Goal: Transaction & Acquisition: Book appointment/travel/reservation

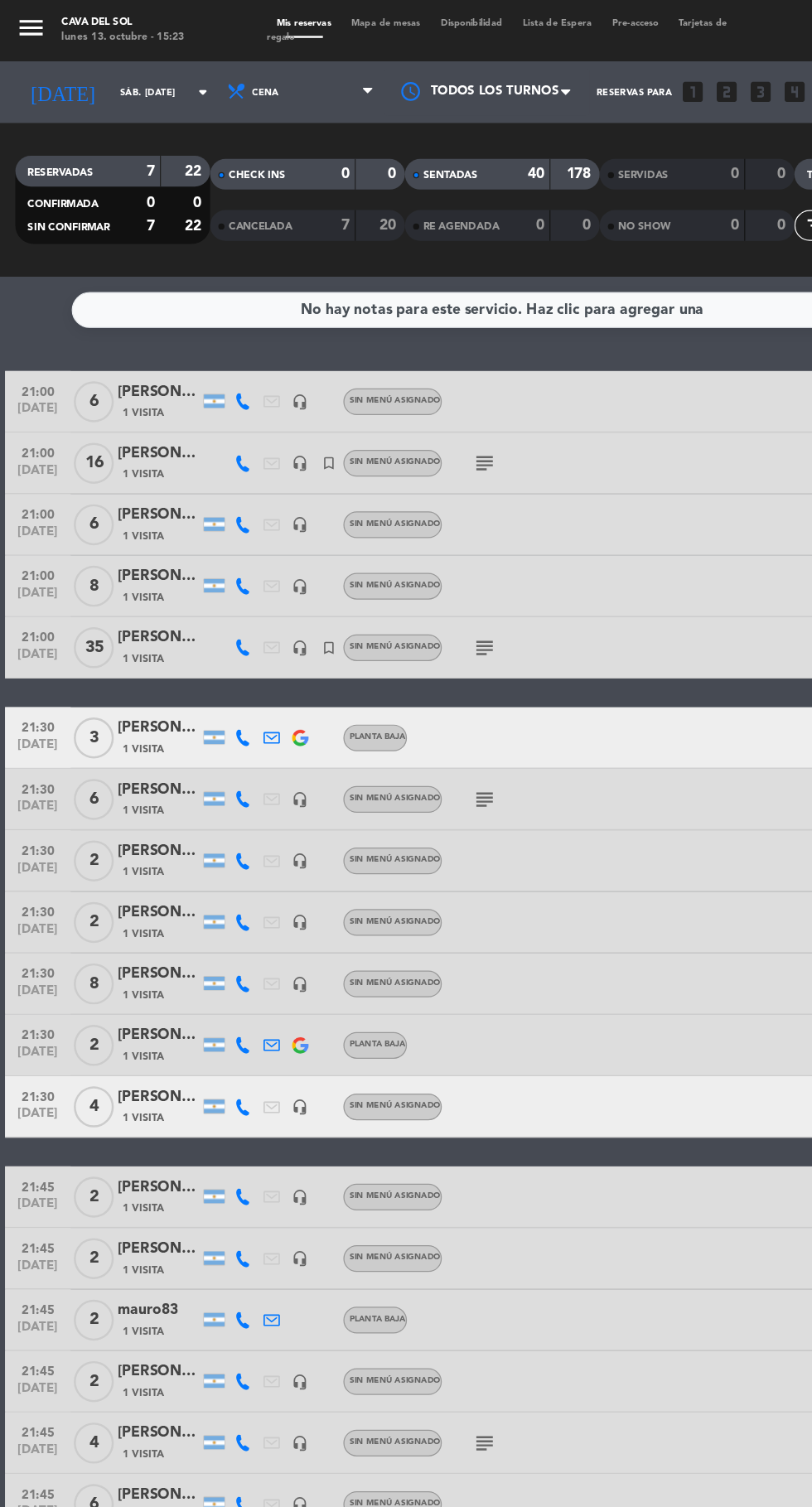
click at [103, 75] on input "sáb. [DATE]" at bounding box center [140, 75] width 104 height 26
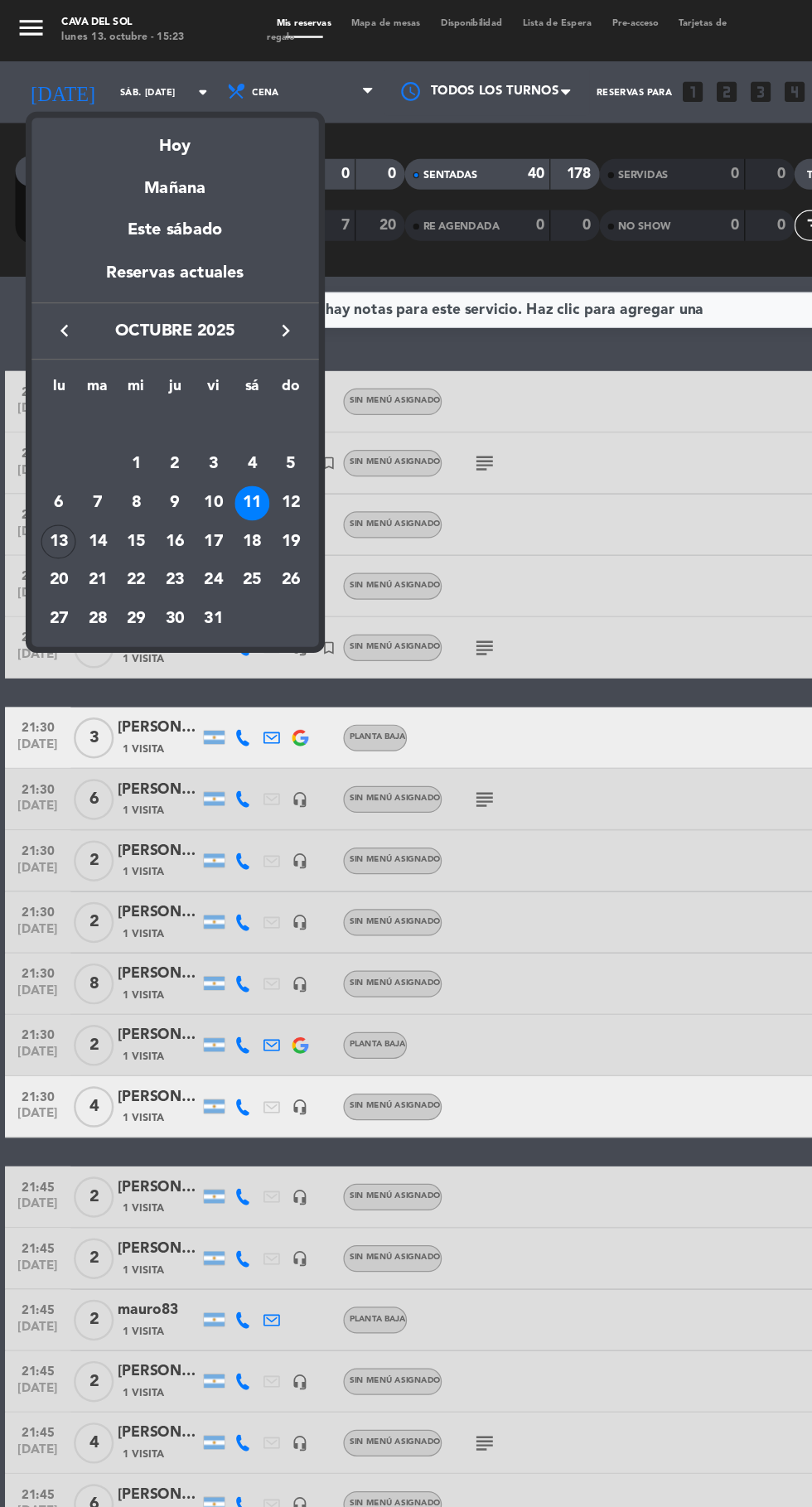
click at [203, 437] on div "18" at bounding box center [204, 438] width 29 height 29
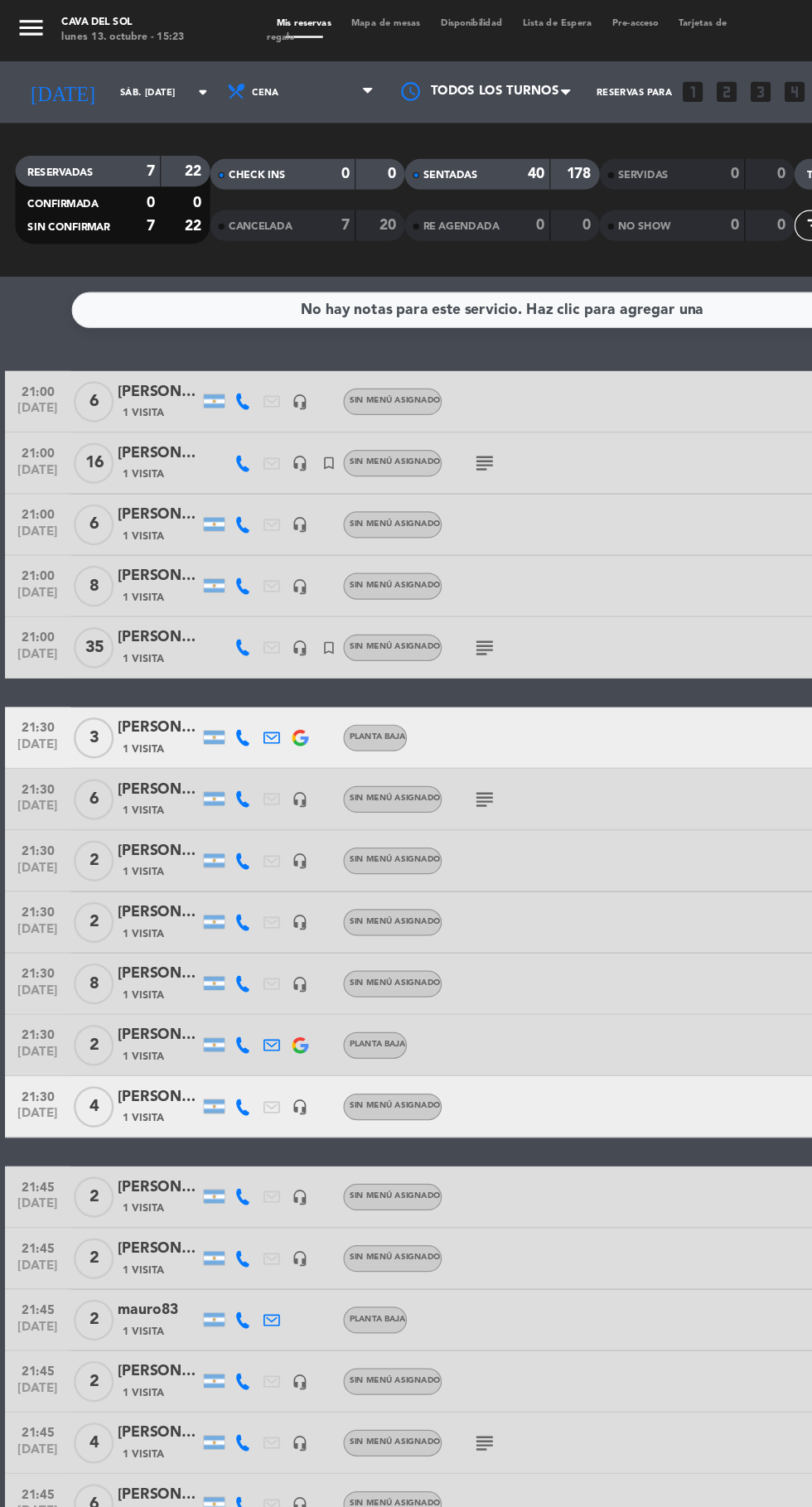
type input "sáb. [DATE]"
click at [210, 444] on div at bounding box center [219, 424] width 24 height 49
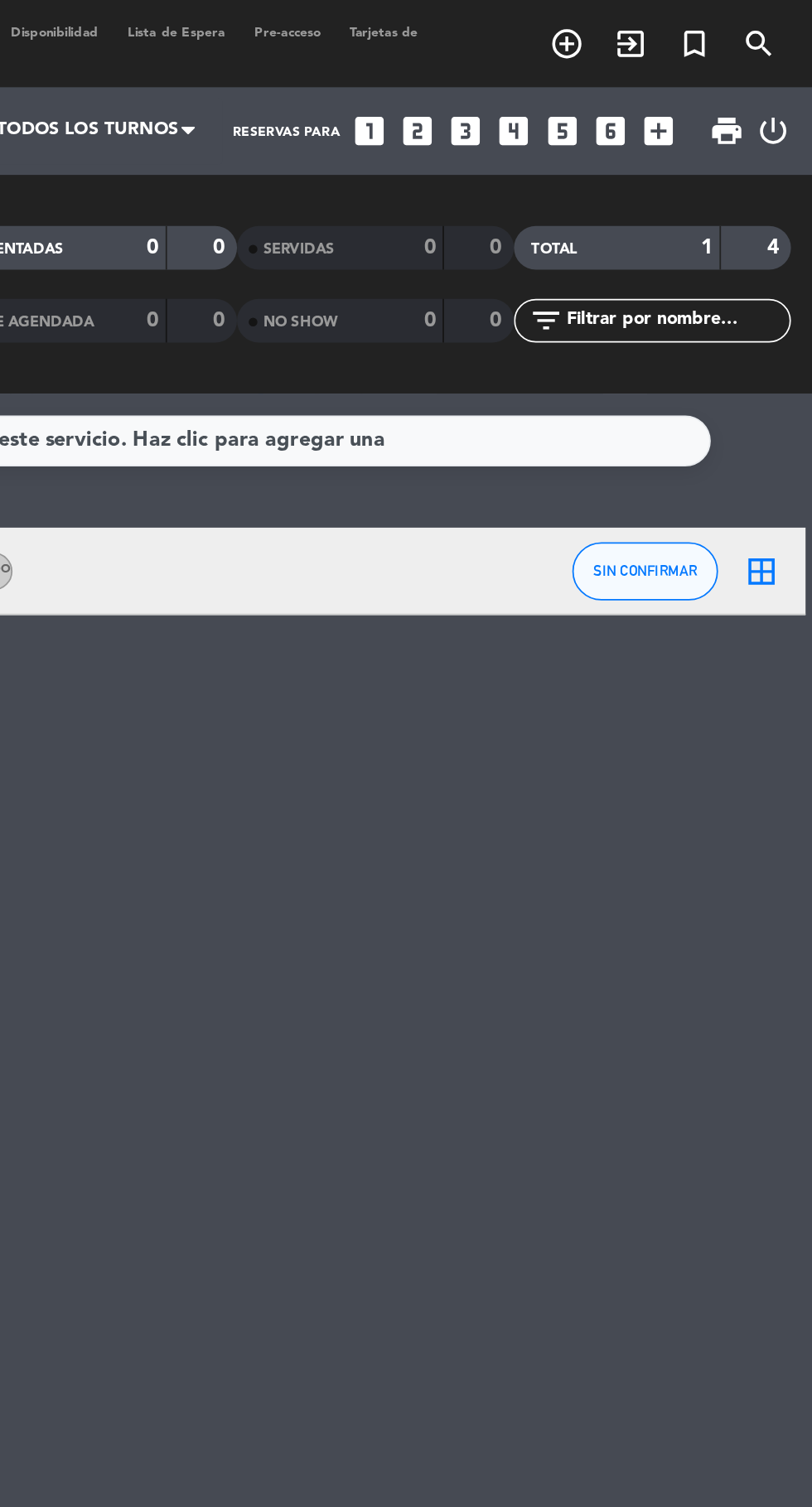
click at [667, 34] on icon "add_circle_outline" at bounding box center [672, 25] width 20 height 20
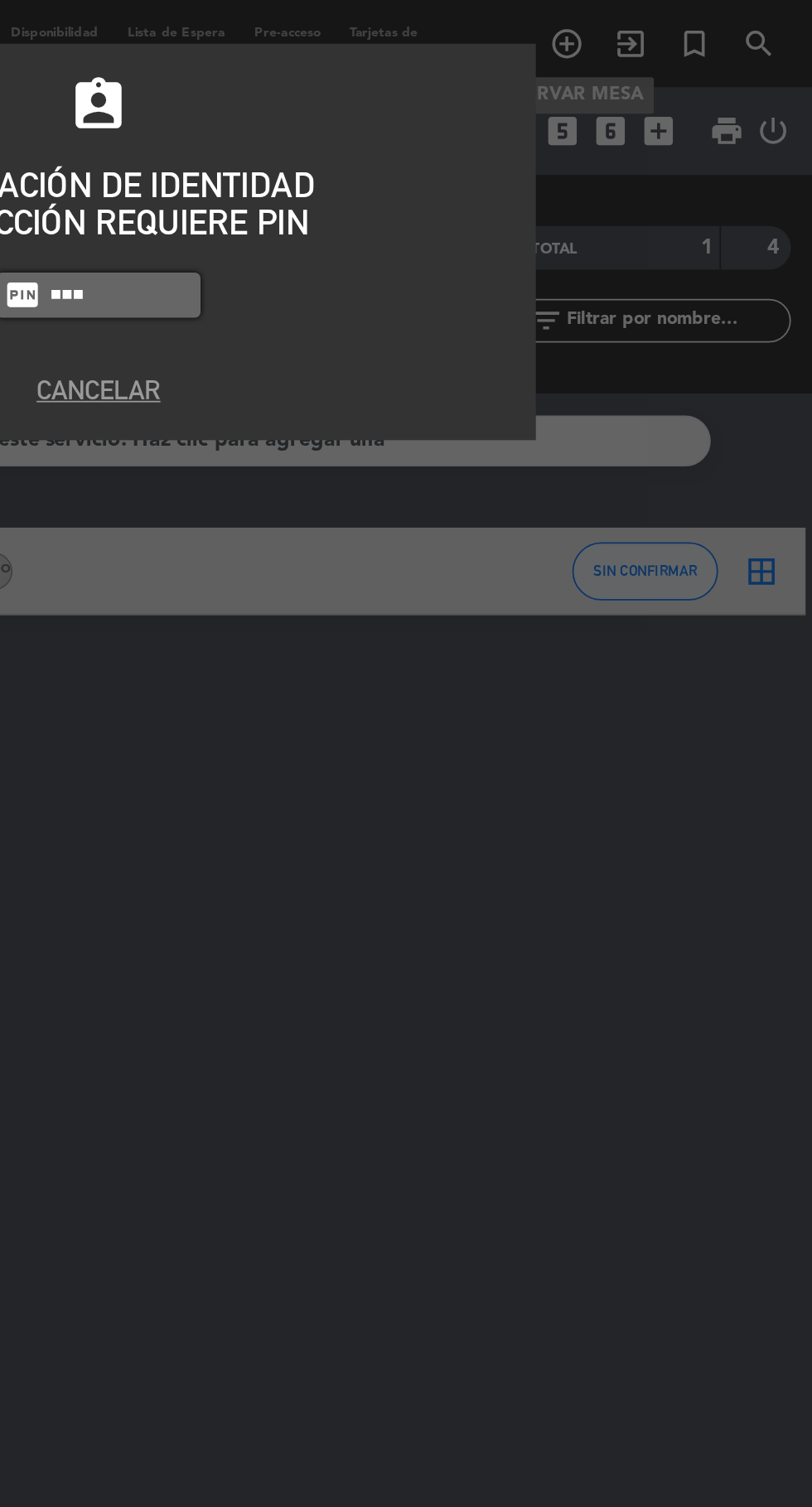
type input "7149"
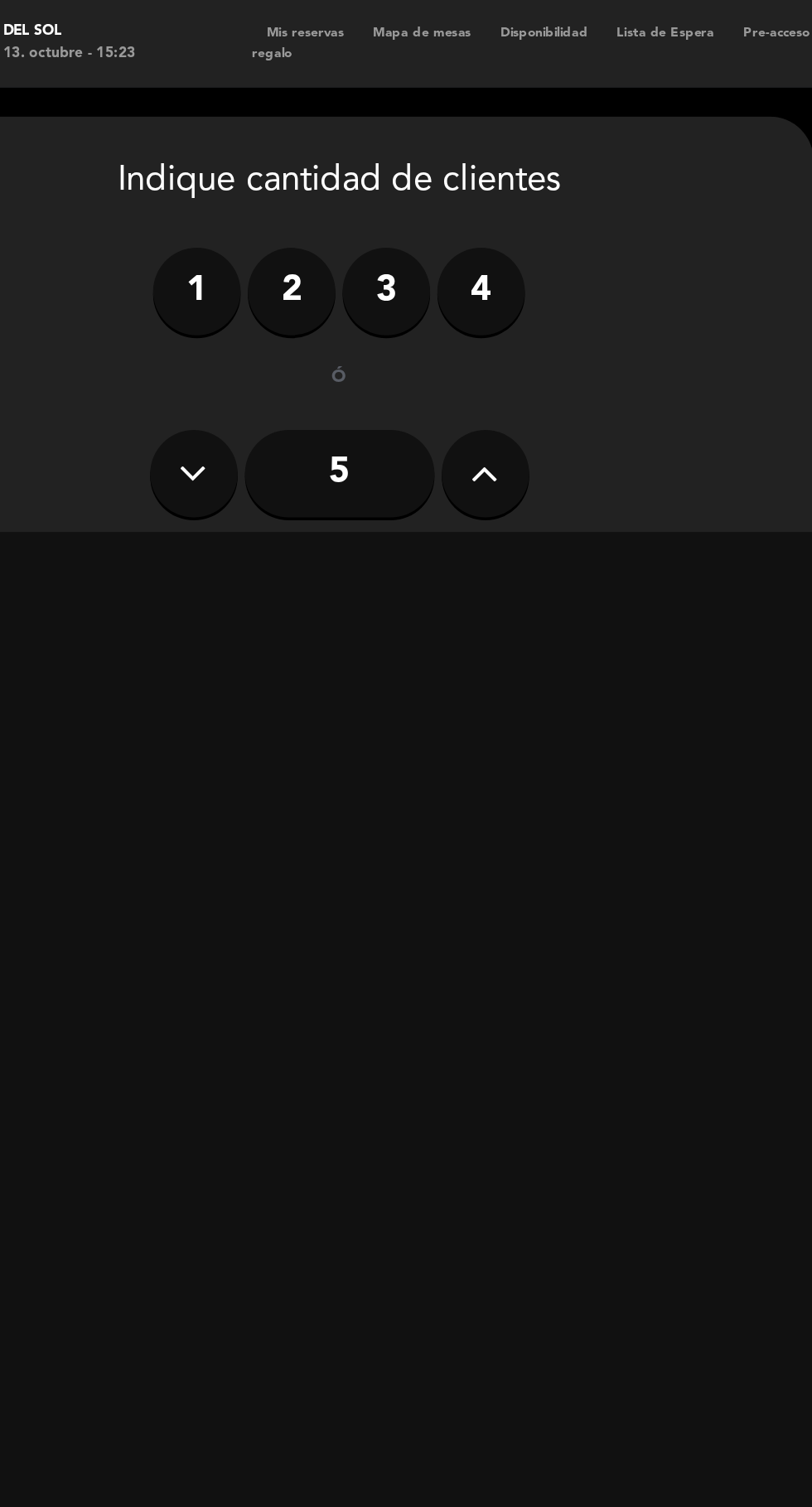
click at [245, 183] on label "2" at bounding box center [237, 166] width 50 height 50
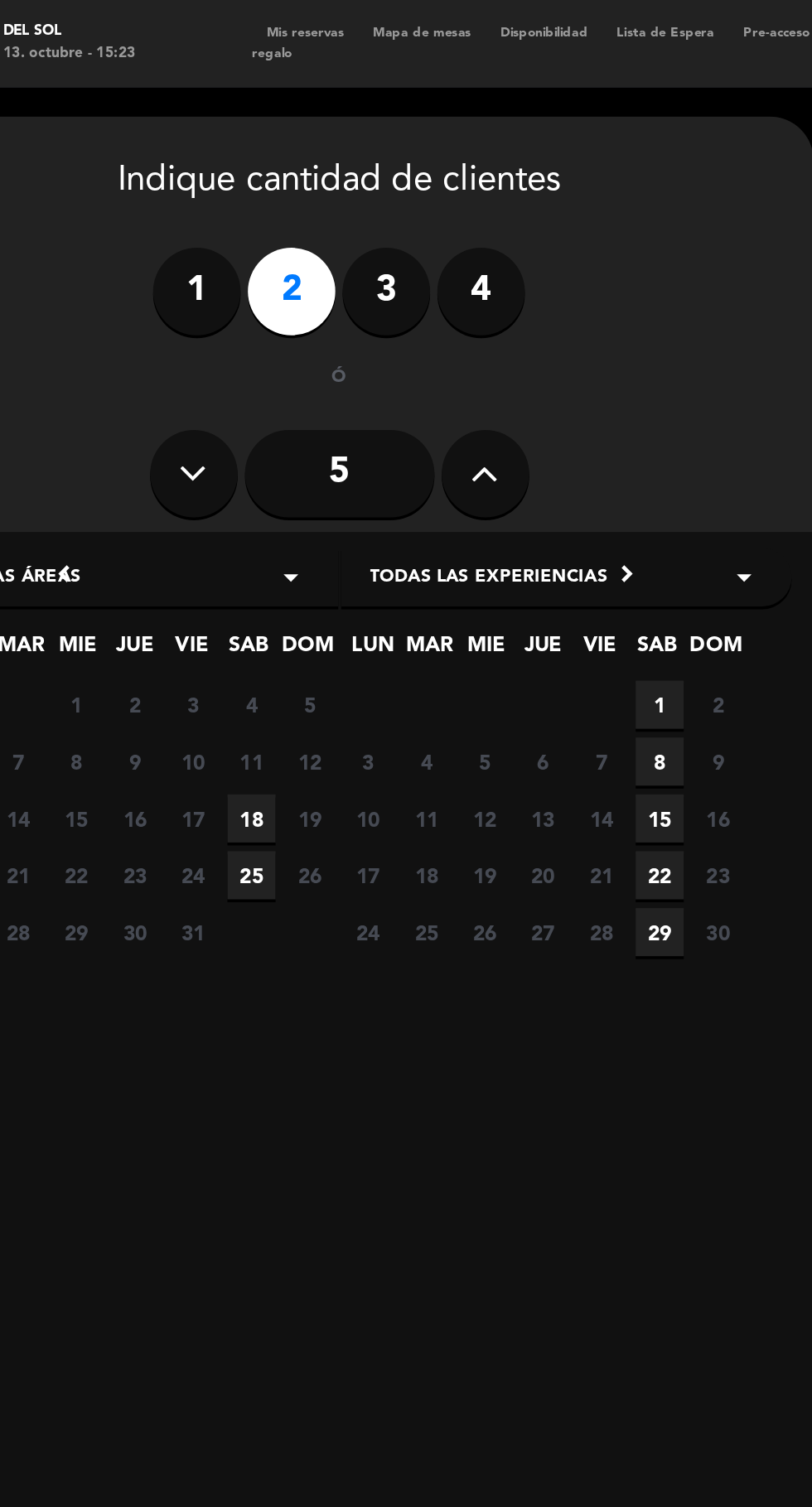
click at [217, 466] on span "18" at bounding box center [214, 465] width 28 height 28
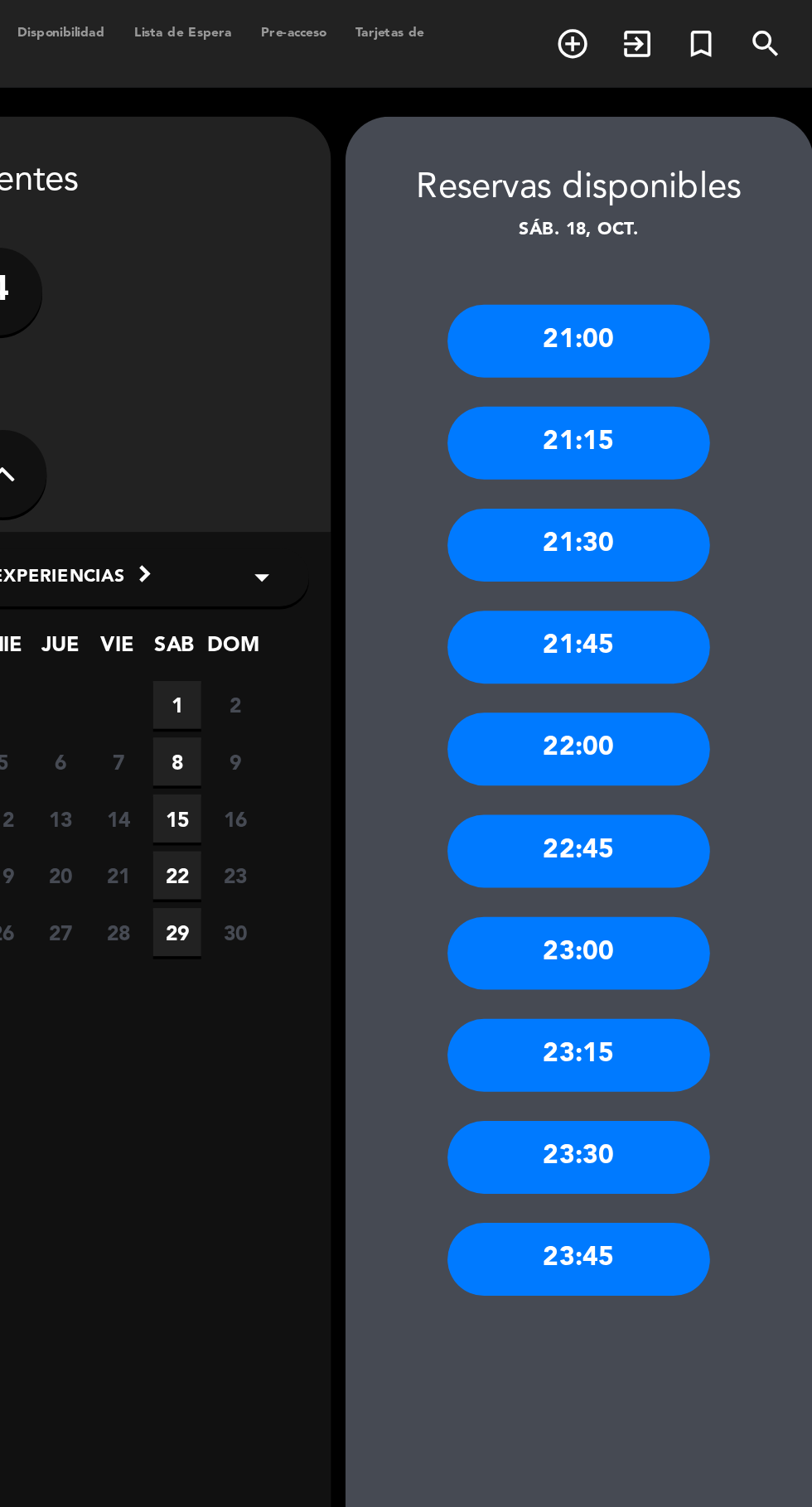
click at [671, 209] on div "21:00" at bounding box center [674, 193] width 149 height 41
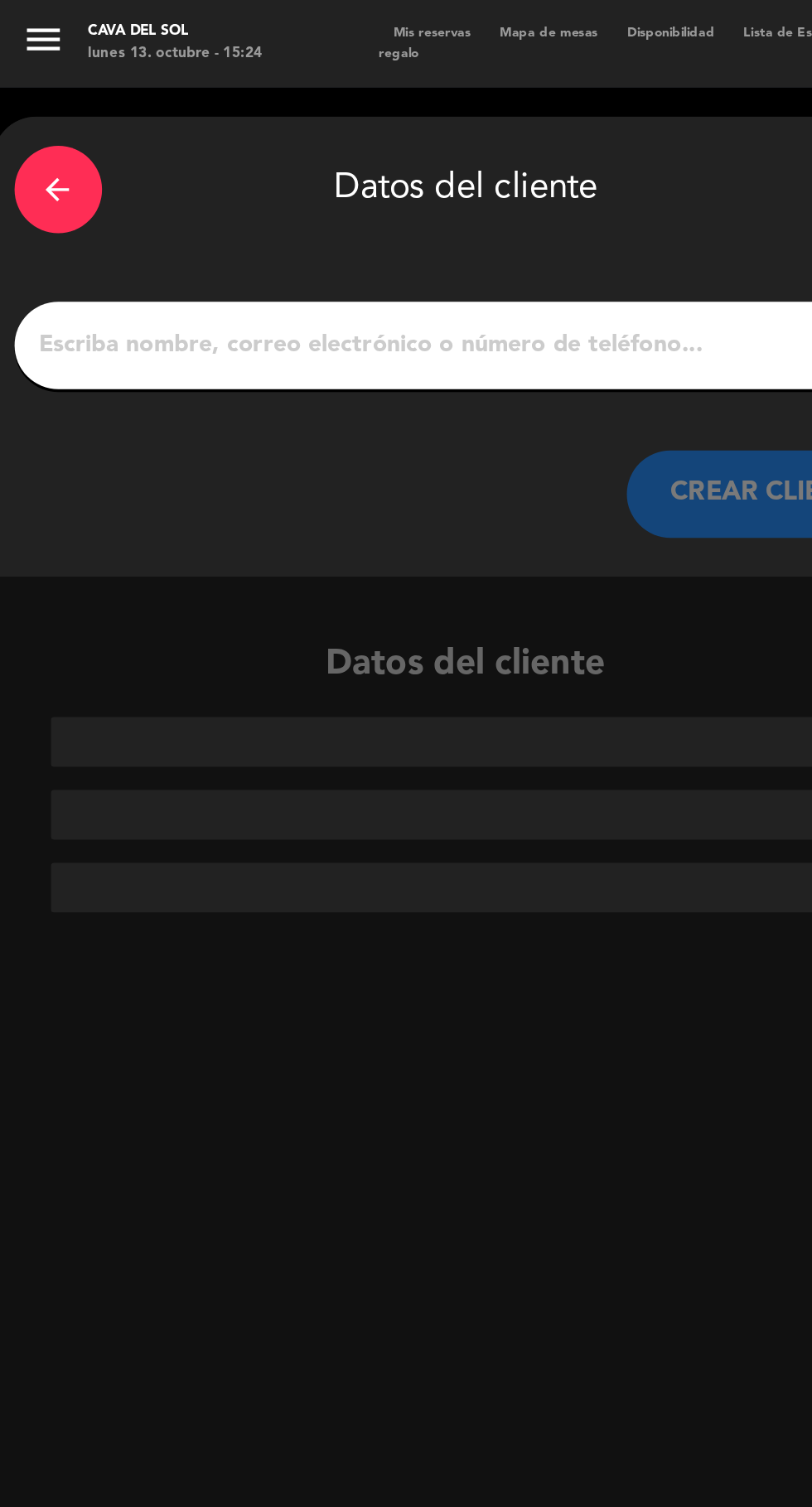
click at [153, 199] on input "1" at bounding box center [265, 197] width 488 height 24
type input "Lo gui"
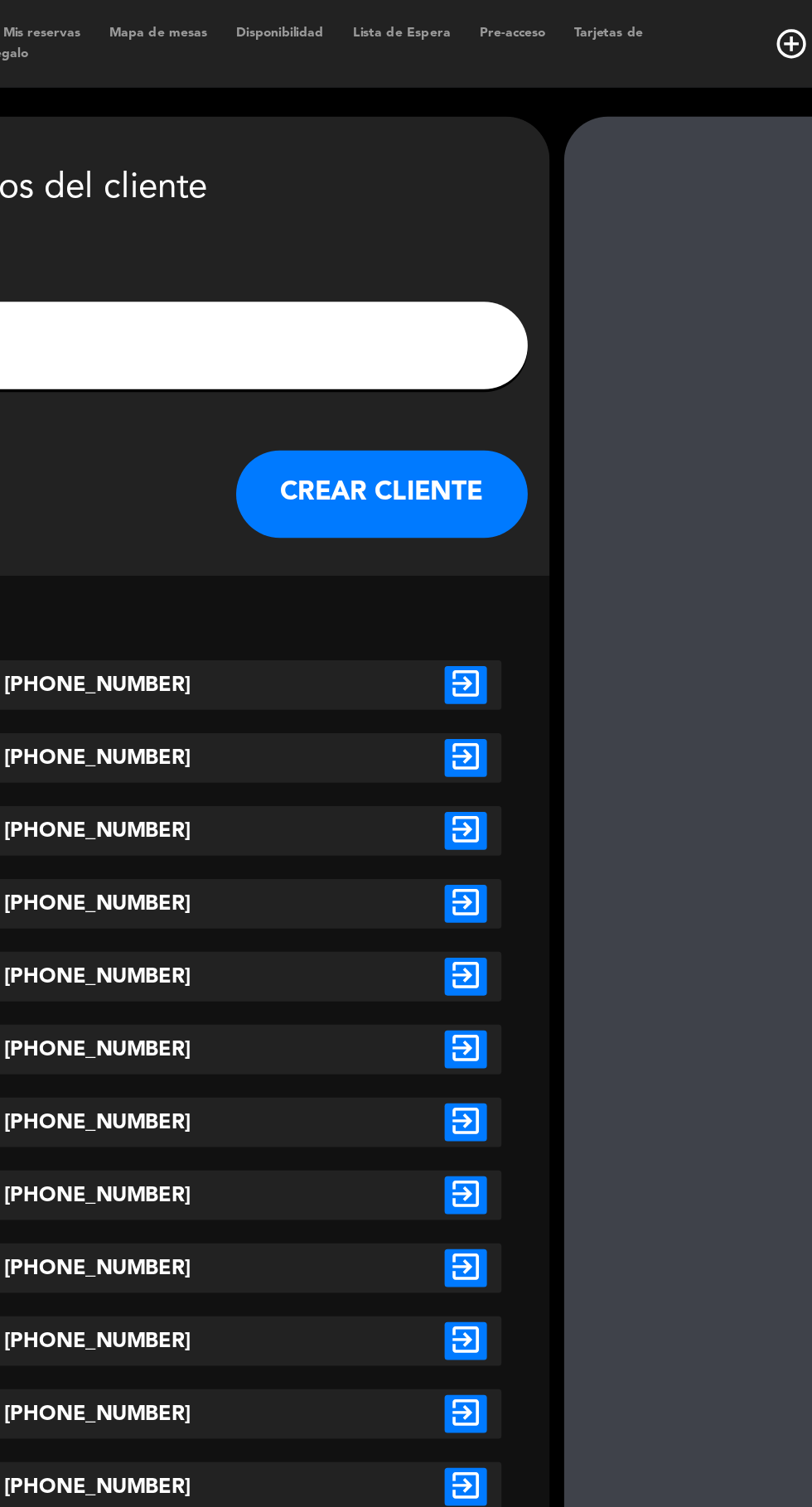
click at [480, 399] on icon "exit_to_app" at bounding box center [487, 389] width 24 height 22
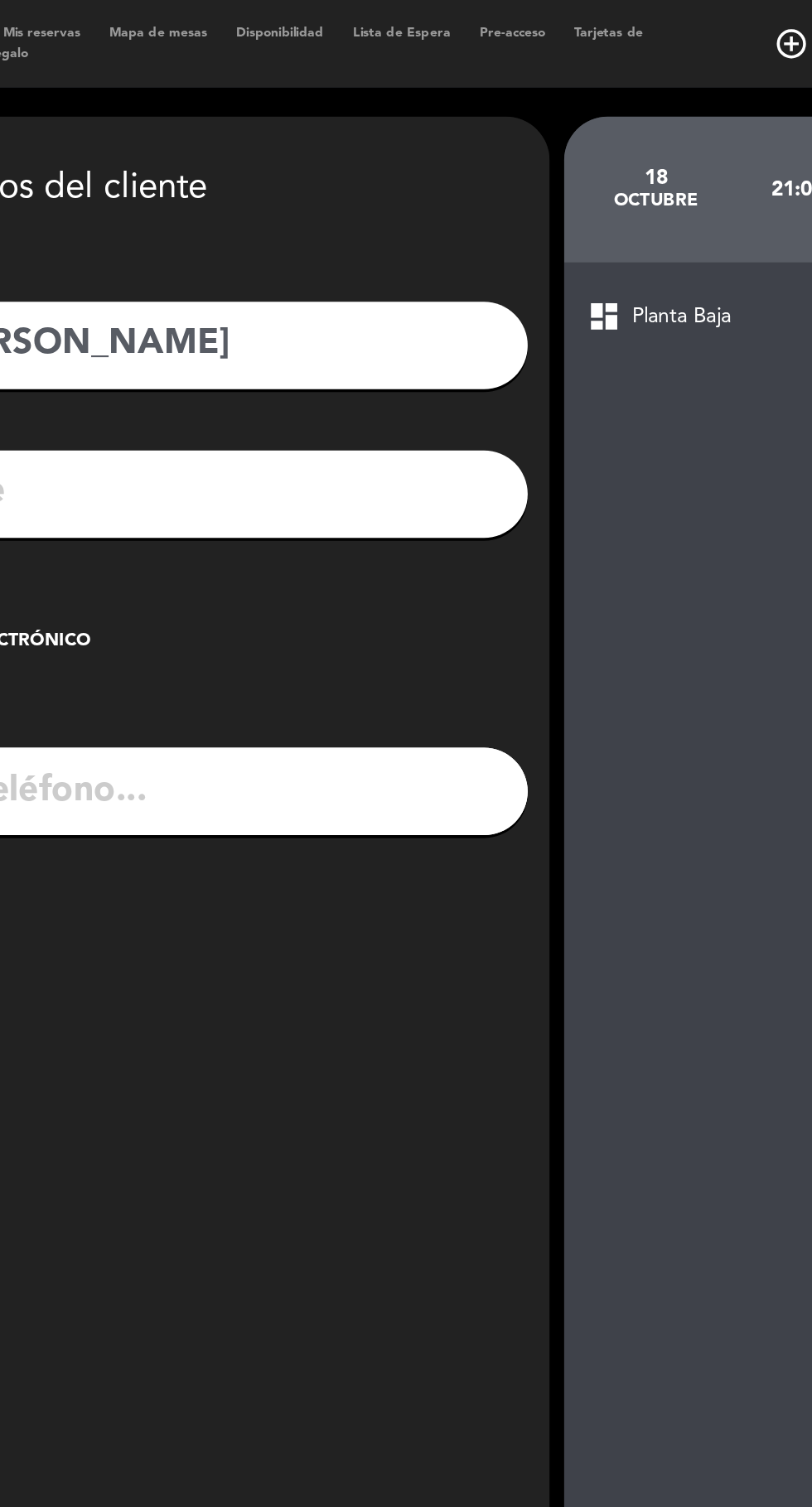
type input "[PHONE_NUMBER]"
click at [482, 409] on div "arrow_back Datos del cliente person Lo guiudice [PERSON_NAME] mail_outline chec…" at bounding box center [265, 779] width 538 height 1425
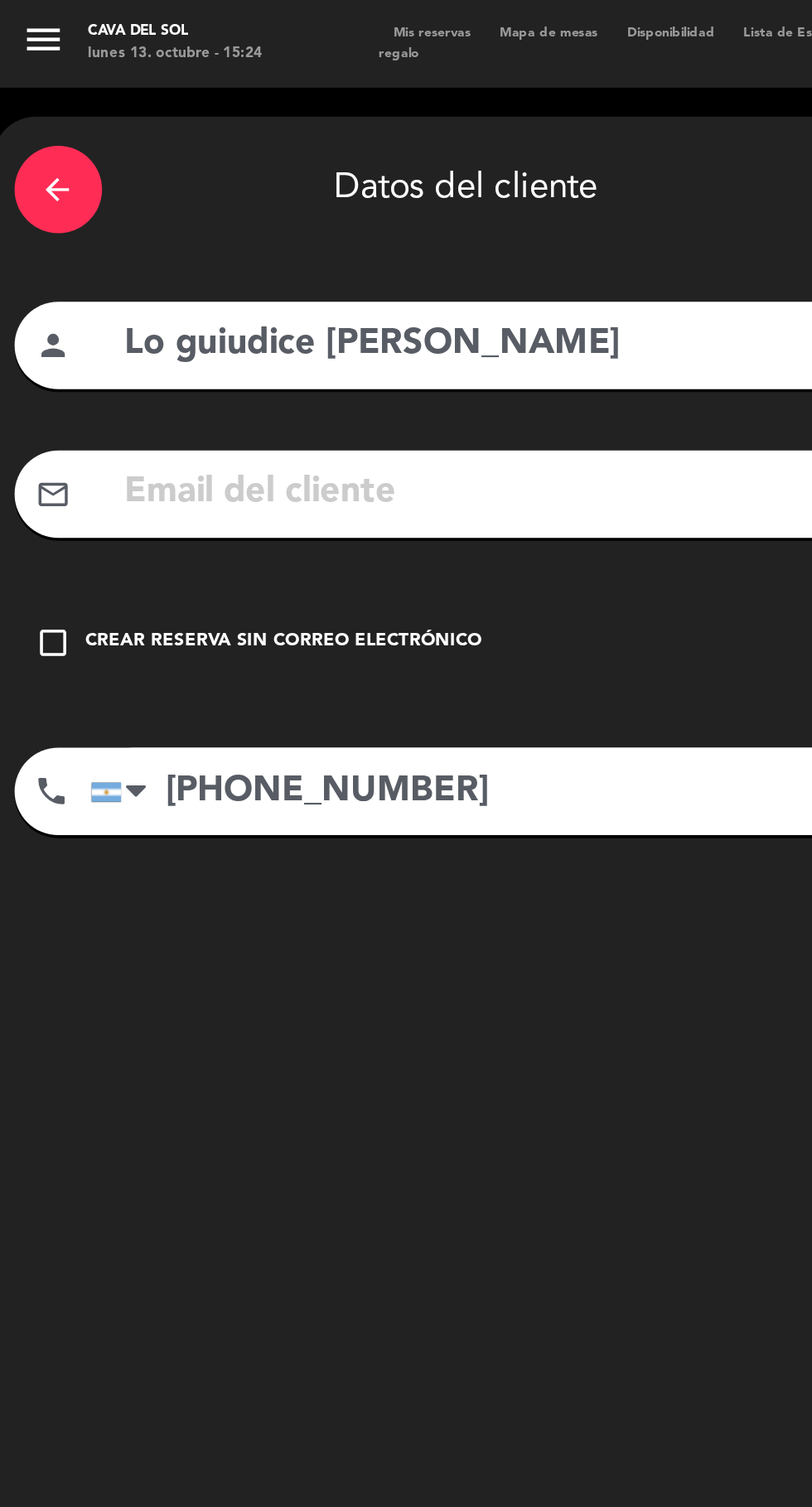
click at [34, 367] on icon "check_box_outline_blank" at bounding box center [31, 366] width 20 height 20
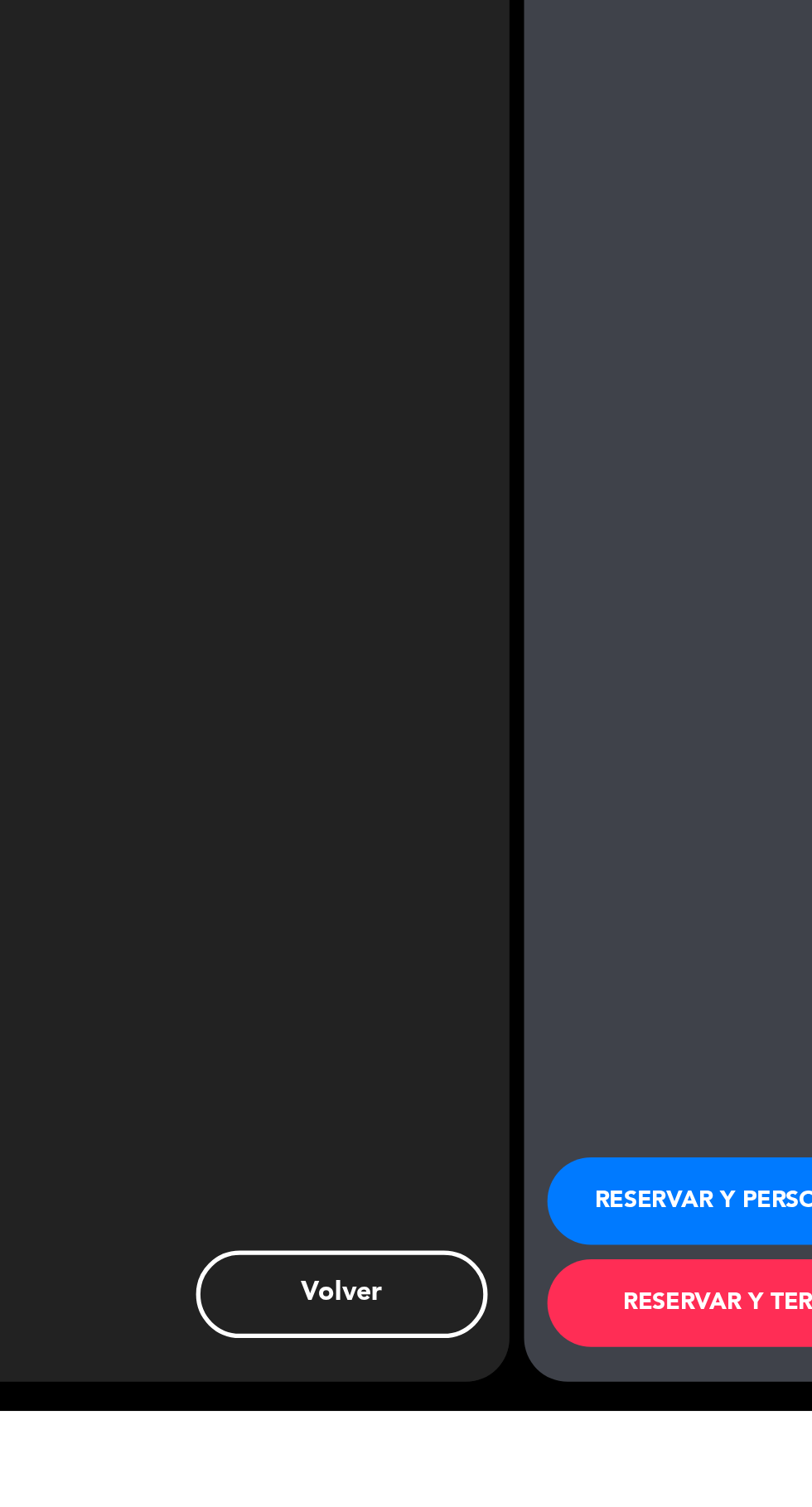
click at [635, 1471] on button "RESERVAR Y TERMINAR" at bounding box center [676, 1446] width 240 height 50
